Goal: Information Seeking & Learning: Learn about a topic

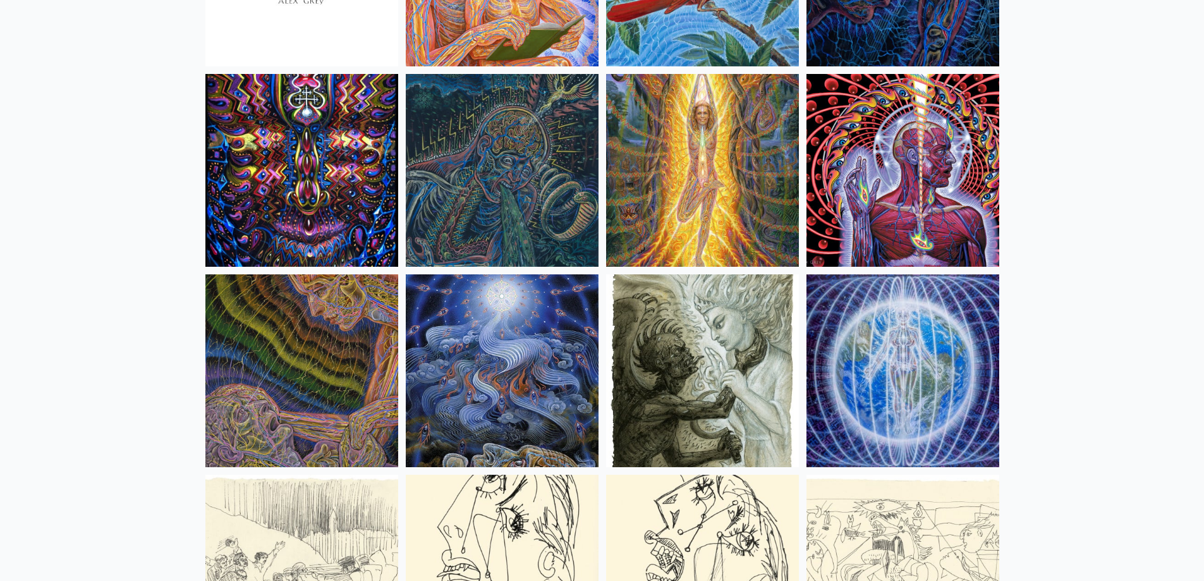
scroll to position [7963, 0]
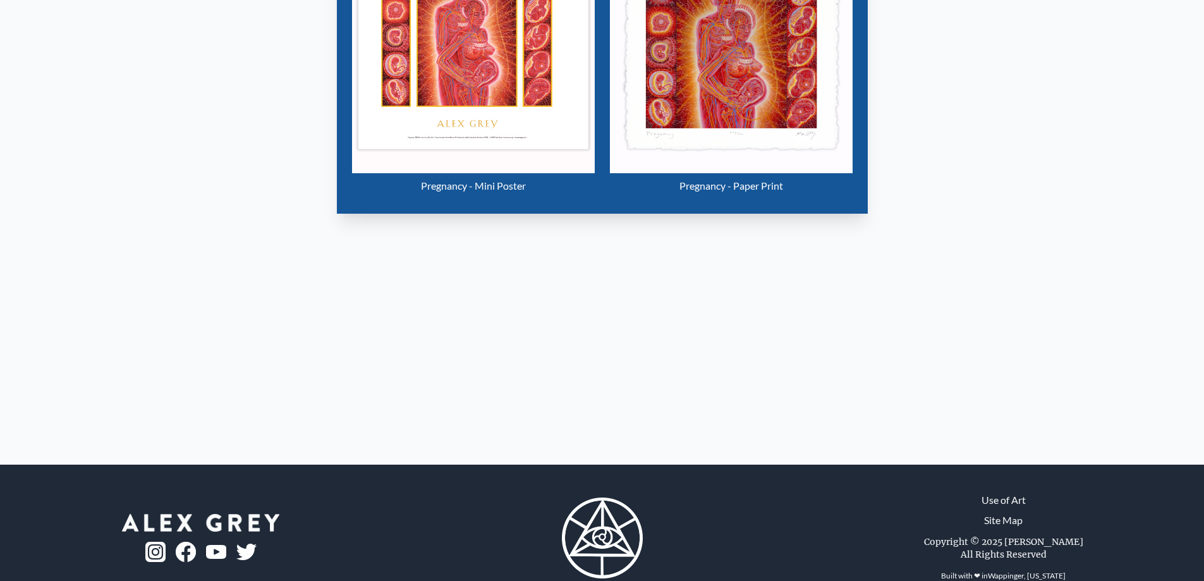
scroll to position [844, 0]
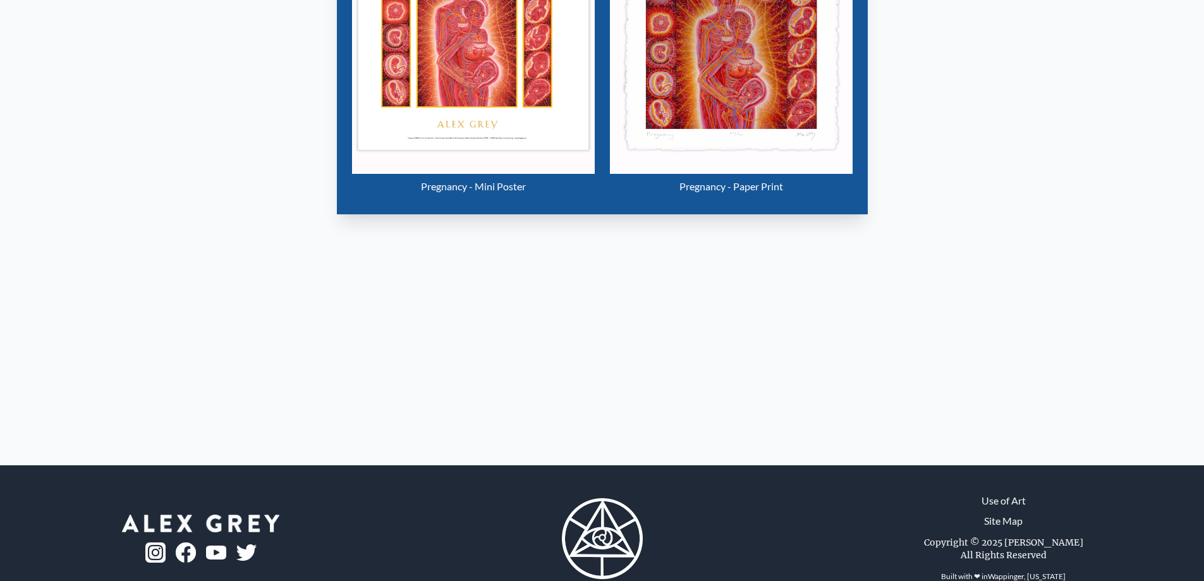
click at [781, 174] on img "18 / 133" at bounding box center [731, 52] width 243 height 243
